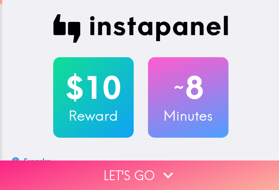
drag, startPoint x: 128, startPoint y: 168, endPoint x: 141, endPoint y: 163, distance: 13.8
click at [128, 168] on button "Let's go" at bounding box center [139, 176] width 279 height 30
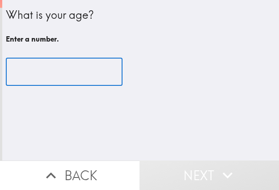
click at [72, 70] on input "number" at bounding box center [64, 72] width 117 height 28
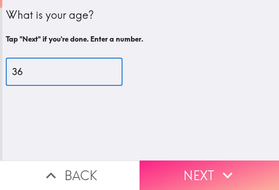
type input "36"
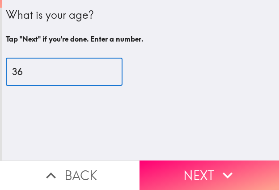
drag, startPoint x: 202, startPoint y: 164, endPoint x: 201, endPoint y: 160, distance: 4.7
click at [202, 164] on button "Next" at bounding box center [210, 176] width 140 height 30
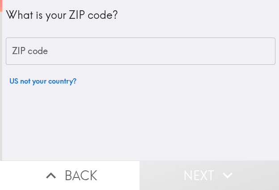
click at [74, 52] on input "ZIP code" at bounding box center [141, 52] width 270 height 28
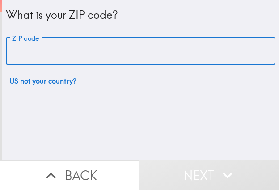
paste input "33602"
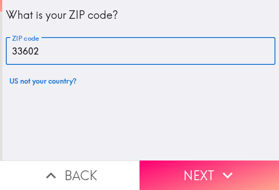
type input "33602"
click at [200, 167] on button "Next" at bounding box center [210, 176] width 140 height 30
